Goal: Information Seeking & Learning: Find specific page/section

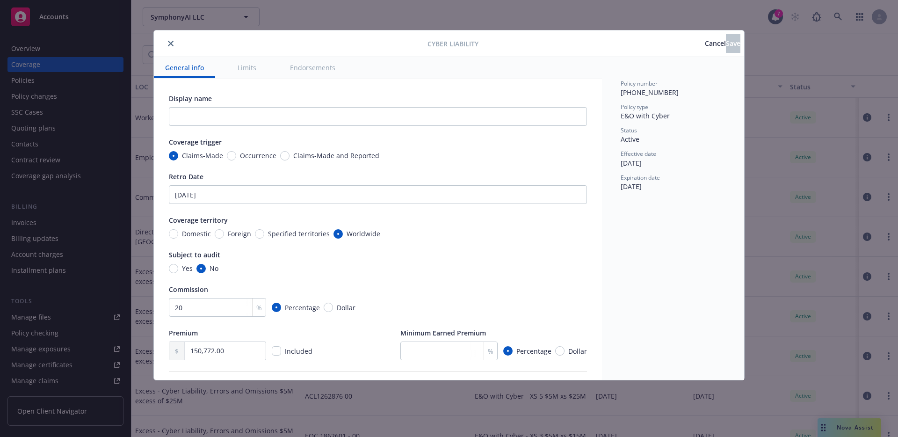
click at [705, 40] on span "Cancel" at bounding box center [715, 43] width 21 height 9
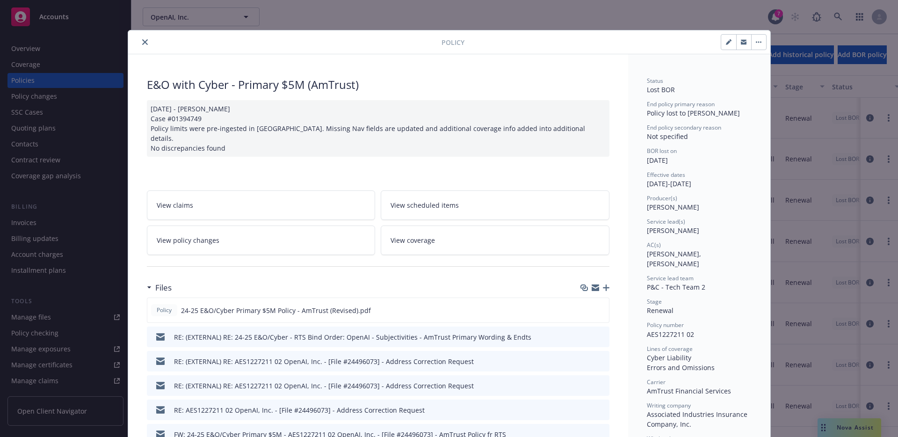
click at [334, 208] on link "View claims" at bounding box center [261, 204] width 229 height 29
click at [387, 230] on link "View coverage" at bounding box center [495, 239] width 229 height 29
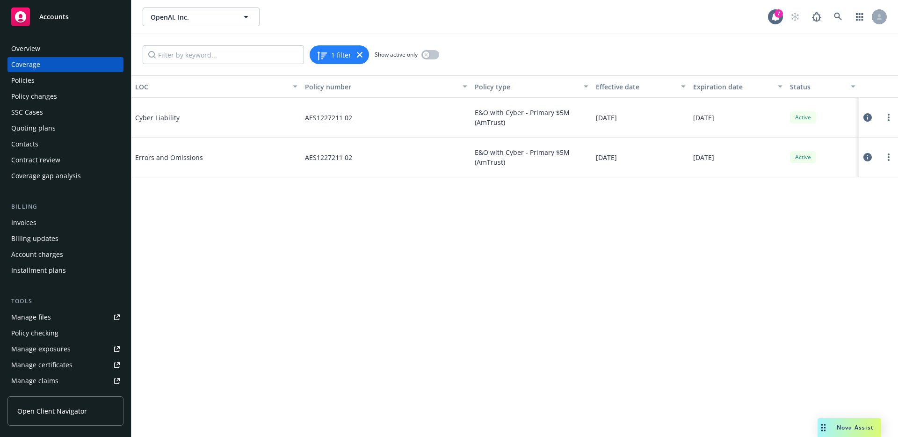
click at [714, 121] on span "10/29/2025" at bounding box center [703, 118] width 21 height 10
click at [868, 120] on icon at bounding box center [867, 117] width 8 height 8
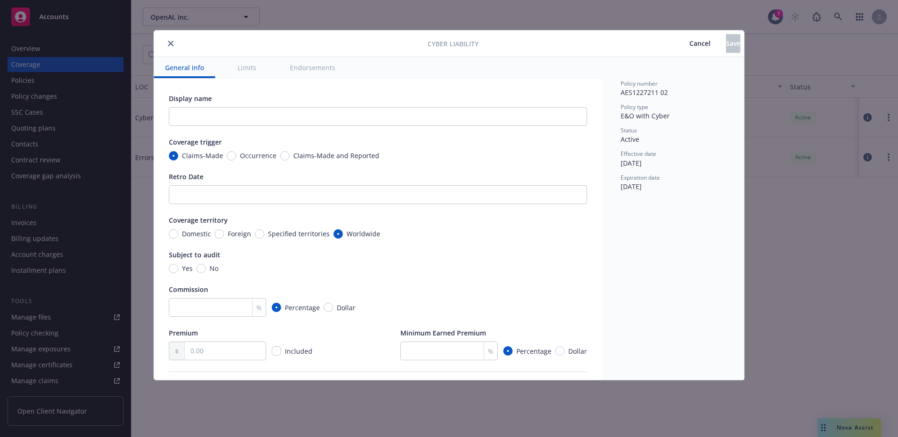
type textarea "x"
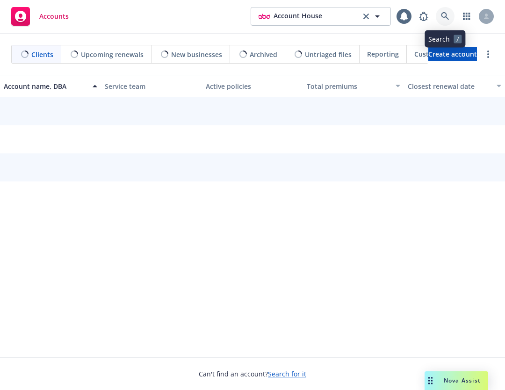
click at [441, 12] on icon at bounding box center [445, 16] width 8 height 8
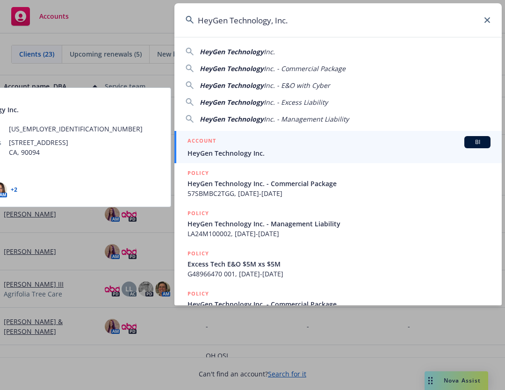
type input "HeyGen Technology, Inc."
click at [264, 145] on div "ACCOUNT BI" at bounding box center [339, 142] width 303 height 12
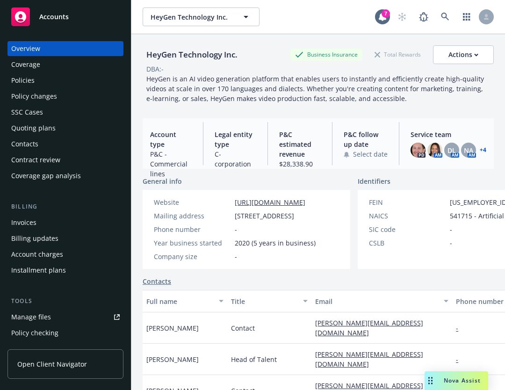
click at [154, 51] on div "HeyGen Technology Inc." at bounding box center [192, 55] width 99 height 12
click at [155, 56] on div "HeyGen Technology Inc." at bounding box center [192, 55] width 99 height 12
drag, startPoint x: 155, startPoint y: 56, endPoint x: 181, endPoint y: 56, distance: 26.7
click at [181, 56] on div "HeyGen Technology Inc." at bounding box center [192, 55] width 99 height 12
copy div "HeyGen Technology"
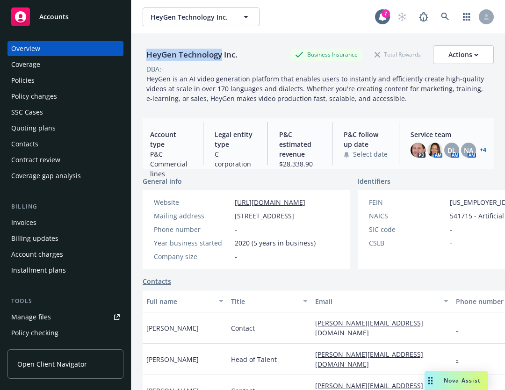
click at [158, 51] on div "HeyGen Technology Inc." at bounding box center [192, 55] width 99 height 12
drag, startPoint x: 158, startPoint y: 51, endPoint x: 240, endPoint y: 53, distance: 82.3
click at [240, 53] on div "HeyGen Technology Inc." at bounding box center [192, 55] width 99 height 12
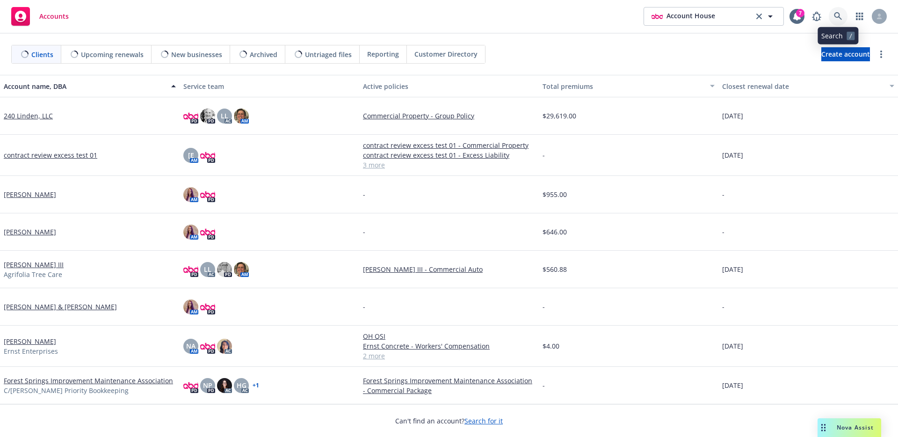
click at [836, 8] on link at bounding box center [838, 16] width 19 height 19
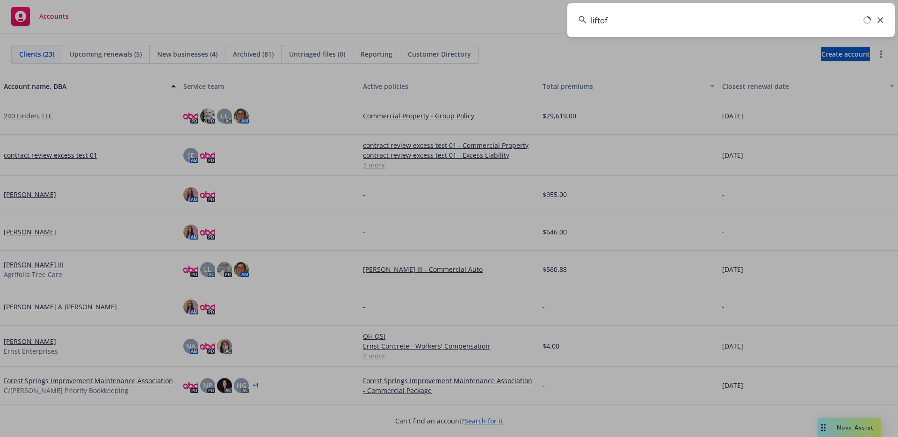
type input "liftoff"
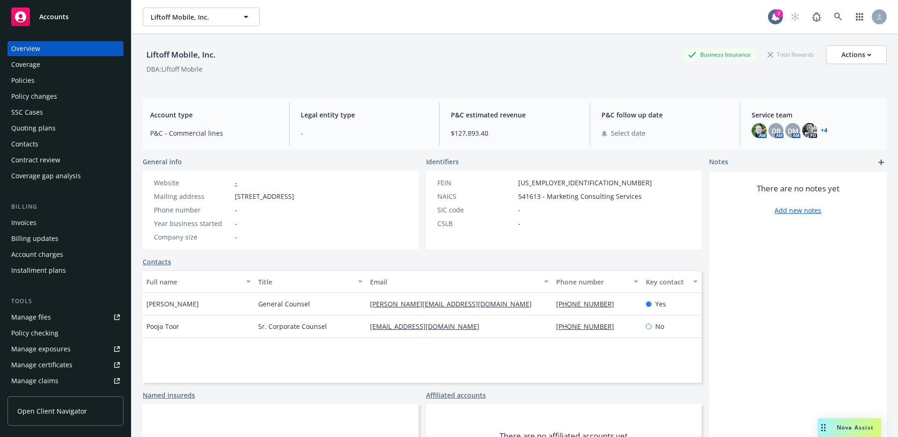
click at [168, 60] on div "Liftoff Mobile, Inc." at bounding box center [181, 55] width 77 height 12
click at [158, 56] on div "Liftoff Mobile, Inc." at bounding box center [181, 55] width 77 height 12
drag, startPoint x: 158, startPoint y: 56, endPoint x: 210, endPoint y: 57, distance: 52.4
click at [210, 57] on div "Liftoff Mobile, Inc." at bounding box center [181, 55] width 77 height 12
copy div "Liftoff Mobile, Inc"
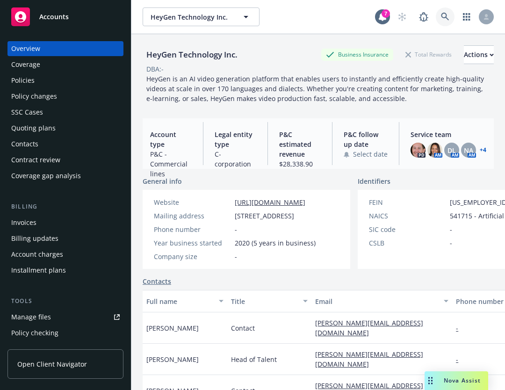
click at [444, 14] on icon at bounding box center [445, 17] width 8 height 8
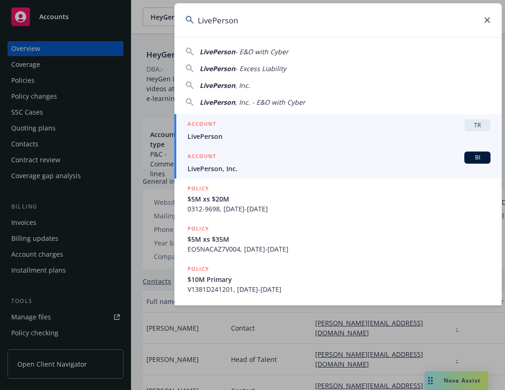
type input "LivePerson"
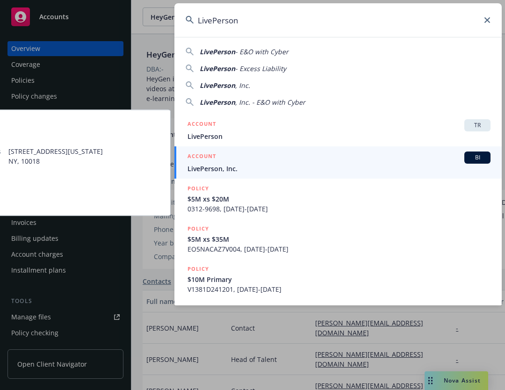
click at [239, 155] on div "ACCOUNT BI" at bounding box center [339, 158] width 303 height 12
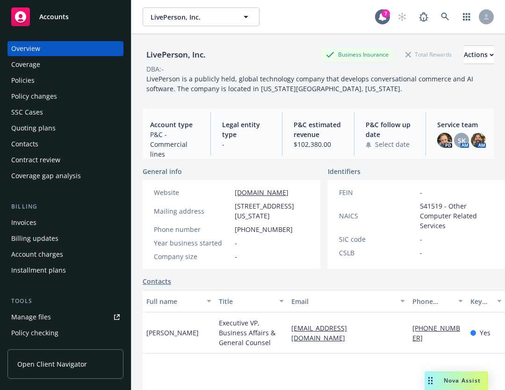
click at [166, 55] on div "LivePerson, Inc." at bounding box center [176, 55] width 67 height 12
copy div "LivePerson, Inc."
